Goal: Information Seeking & Learning: Check status

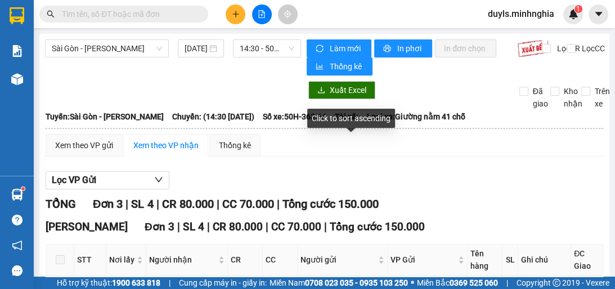
scroll to position [108, 0]
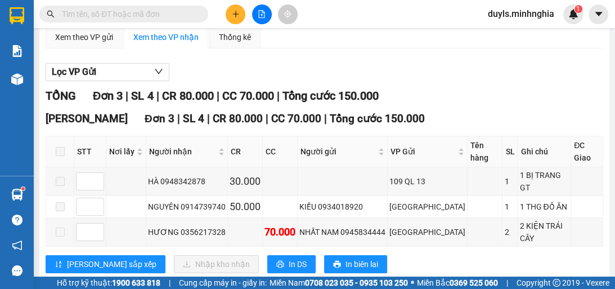
click at [479, 72] on div "Lọc VP Gửi" at bounding box center [324, 72] width 557 height 19
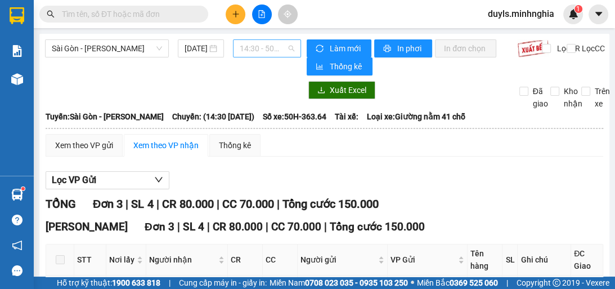
click at [250, 49] on span "14:30 - 50H-363.64" at bounding box center [267, 48] width 55 height 17
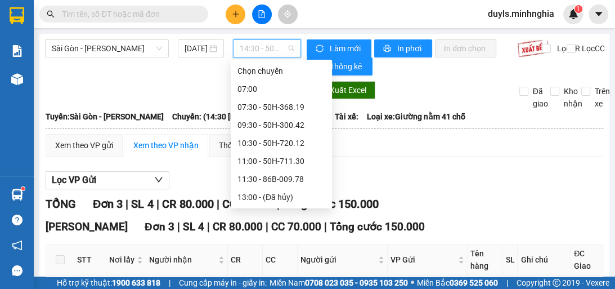
click at [277, 227] on div "16:00 - 86H-021.07" at bounding box center [281, 233] width 88 height 12
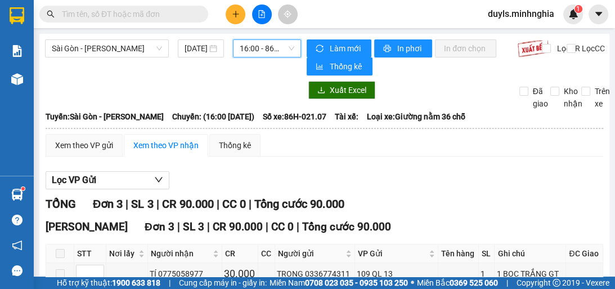
click at [267, 52] on span "16:00 - 86H-021.07" at bounding box center [267, 48] width 55 height 17
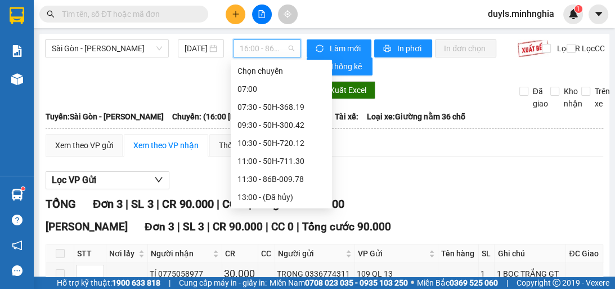
click at [280, 245] on div "18:00 - 50H-350.51" at bounding box center [281, 251] width 88 height 12
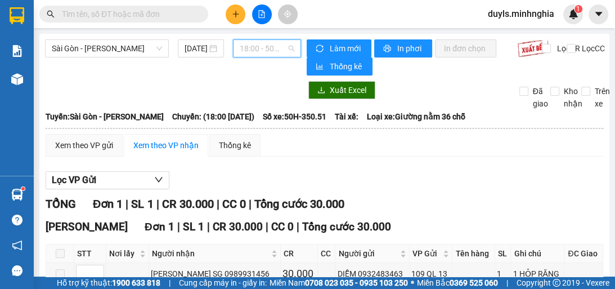
click at [251, 49] on span "18:00 - 50H-350.51" at bounding box center [267, 48] width 55 height 17
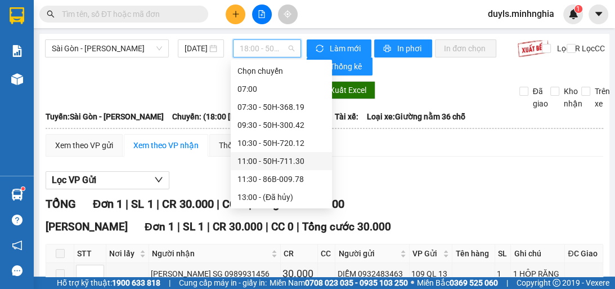
scroll to position [108, 0]
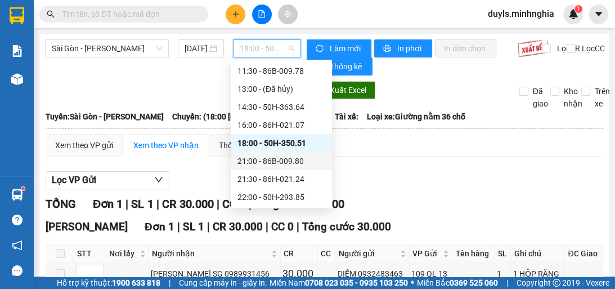
click at [305, 162] on div "21:00 - 86B-009.80" at bounding box center [281, 161] width 88 height 12
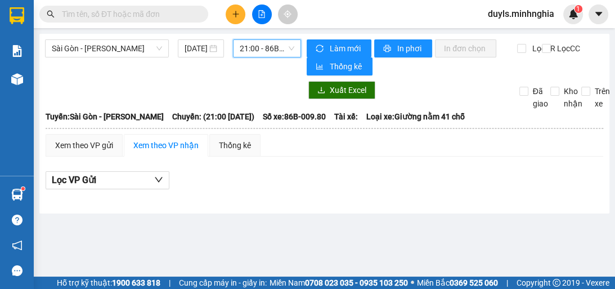
click at [260, 47] on span "21:00 - 86B-009.80" at bounding box center [267, 48] width 55 height 17
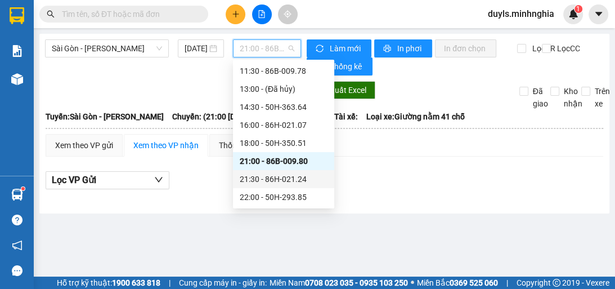
click at [301, 179] on div "21:30 - 86H-021.24" at bounding box center [284, 179] width 88 height 12
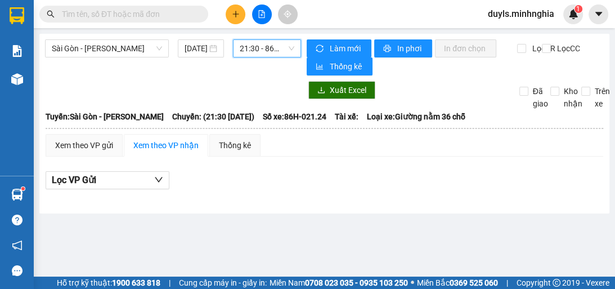
click at [267, 54] on span "21:30 - 86H-021.24" at bounding box center [267, 48] width 55 height 17
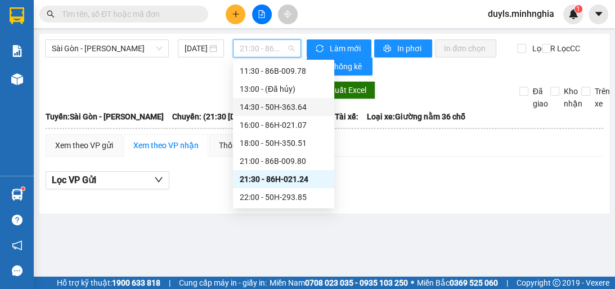
click at [282, 103] on div "14:30 - 50H-363.64" at bounding box center [284, 107] width 88 height 12
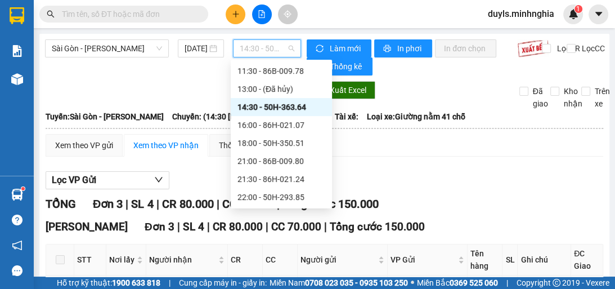
click at [245, 45] on span "14:30 - 50H-363.64" at bounding box center [267, 48] width 55 height 17
click at [362, 152] on div "Xem theo VP gửi Xem theo VP nhận Thống kê" at bounding box center [324, 145] width 557 height 22
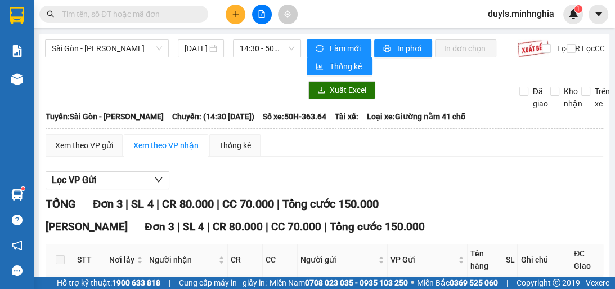
scroll to position [90, 0]
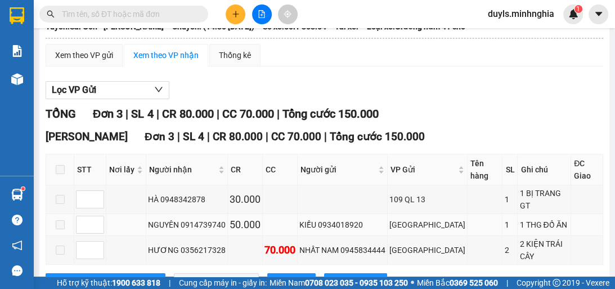
click at [525, 218] on div "1 THG ĐỒ ĂN" at bounding box center [543, 224] width 49 height 12
click at [544, 218] on div "1 THG ĐỒ ĂN" at bounding box center [543, 224] width 49 height 12
click at [461, 94] on div "Lọc VP Gửi" at bounding box center [324, 90] width 557 height 19
click at [519, 218] on div "1 THG ĐỒ ĂN" at bounding box center [543, 224] width 49 height 12
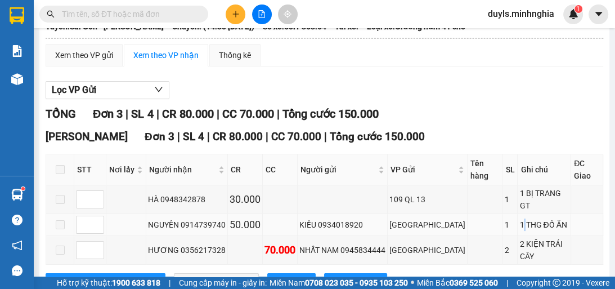
click at [519, 218] on div "1 THG ĐỒ ĂN" at bounding box center [543, 224] width 49 height 12
click at [527, 218] on div "1 THG ĐỒ ĂN" at bounding box center [543, 224] width 49 height 12
click at [529, 218] on div "1 THG ĐỒ ĂN" at bounding box center [543, 224] width 49 height 12
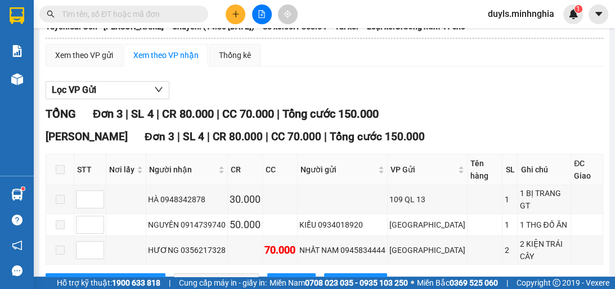
click at [483, 105] on div "TỔNG Đơn 3 | SL 4 | CR 80.000 | CC 70.000 | Tổng cước 150.000" at bounding box center [324, 113] width 557 height 17
click at [389, 93] on div "Lọc VP Gửi" at bounding box center [324, 90] width 557 height 19
click at [434, 142] on div "[PERSON_NAME] Đơn 3 | SL 4 | CR 80.000 | CC 70.000 | Tổng cước 150.000" at bounding box center [324, 136] width 557 height 17
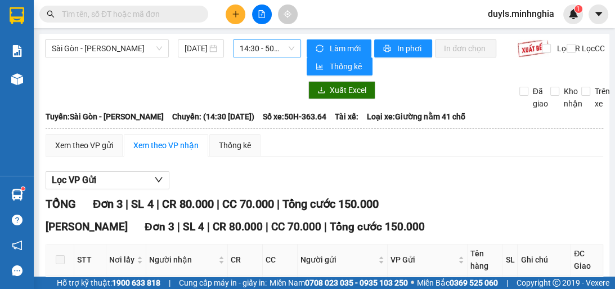
click at [279, 54] on span "14:30 - 50H-363.64" at bounding box center [267, 48] width 55 height 17
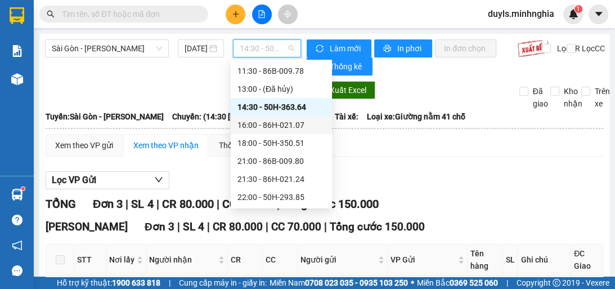
click at [297, 125] on div "16:00 - 86H-021.07" at bounding box center [281, 125] width 88 height 12
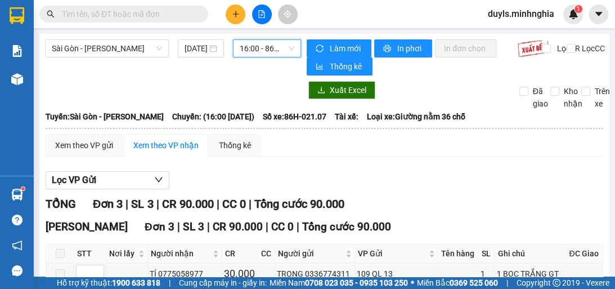
scroll to position [108, 0]
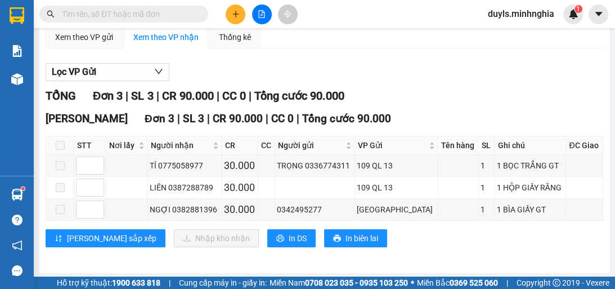
click at [497, 89] on div "TỔNG Đơn 3 | SL 3 | CR 90.000 | CC 0 | Tổng cước 90.000" at bounding box center [324, 95] width 557 height 17
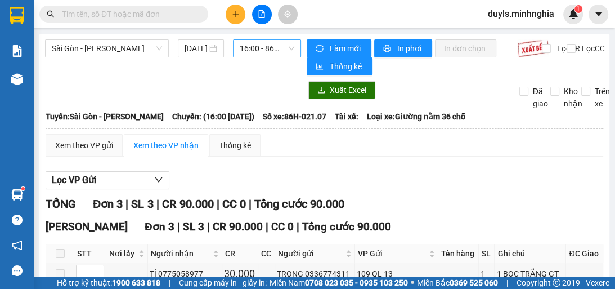
click at [241, 50] on span "16:00 - 86H-021.07" at bounding box center [267, 48] width 55 height 17
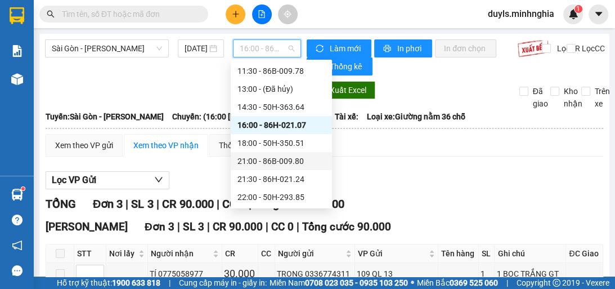
click at [297, 157] on div "21:00 - 86B-009.80" at bounding box center [281, 161] width 88 height 12
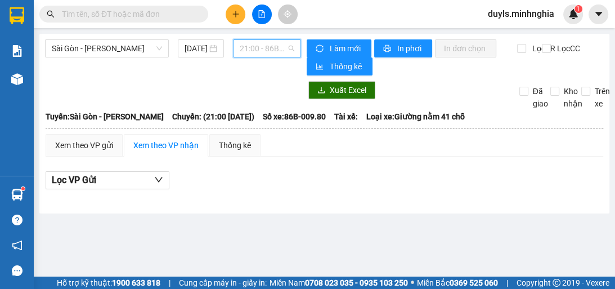
click at [286, 52] on span "21:00 - 86B-009.80" at bounding box center [267, 48] width 55 height 17
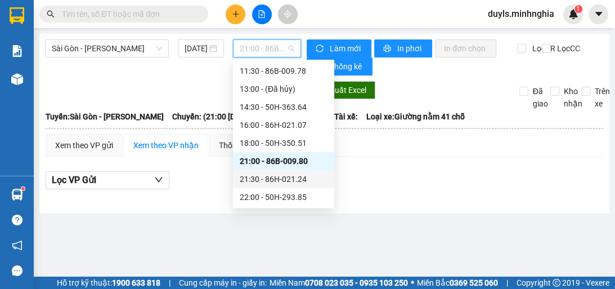
click at [290, 181] on div "21:30 - 86H-021.24" at bounding box center [284, 179] width 88 height 12
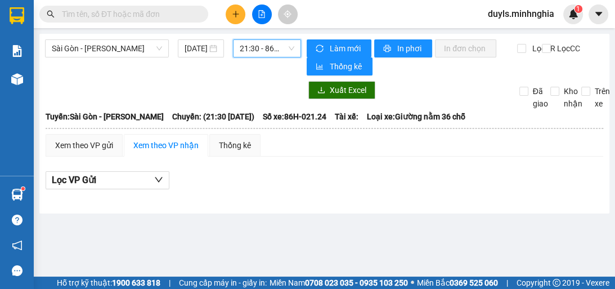
click at [278, 50] on span "21:30 - 86H-021.24" at bounding box center [267, 48] width 55 height 17
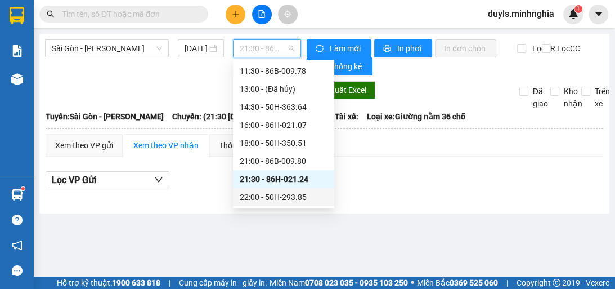
click at [306, 201] on div "22:00 - 50H-293.85" at bounding box center [284, 197] width 88 height 12
